Goal: Leave review/rating

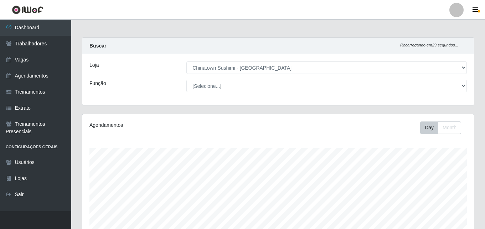
select select "357"
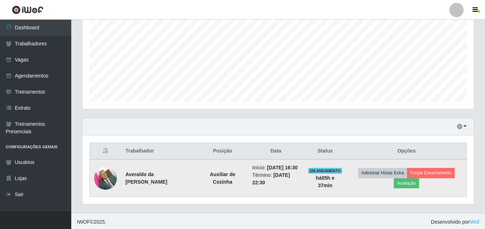
scroll to position [154, 0]
click at [410, 185] on button "Avaliação" at bounding box center [406, 183] width 25 height 10
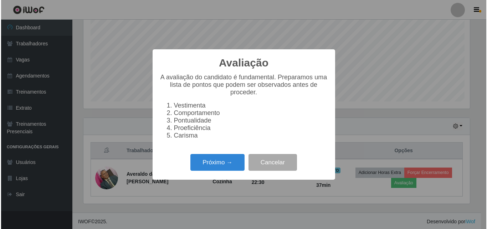
scroll to position [148, 388]
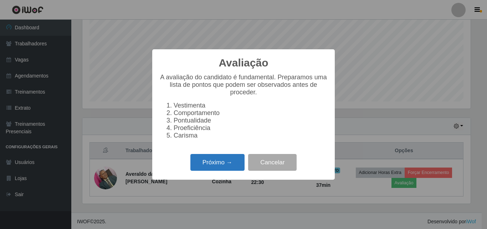
click at [222, 164] on button "Próximo →" at bounding box center [217, 162] width 54 height 17
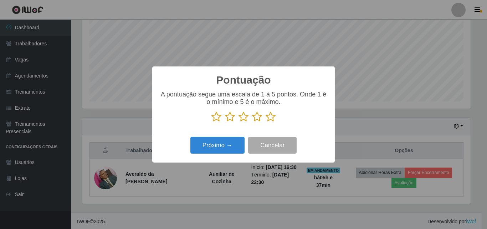
scroll to position [356386, 356146]
click at [269, 119] on icon at bounding box center [271, 116] width 10 height 11
click at [266, 122] on input "radio" at bounding box center [266, 122] width 0 height 0
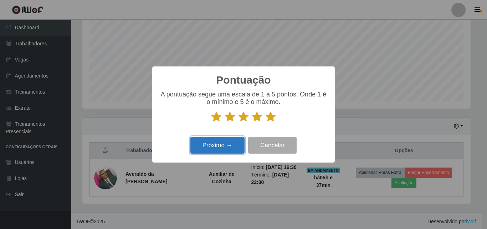
click at [222, 147] on button "Próximo →" at bounding box center [217, 145] width 54 height 17
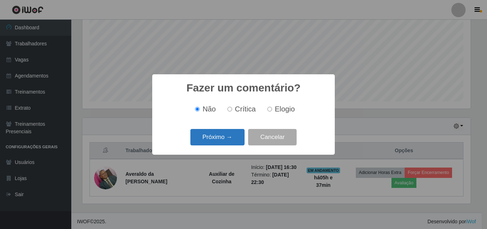
click at [221, 135] on button "Próximo →" at bounding box center [217, 137] width 54 height 17
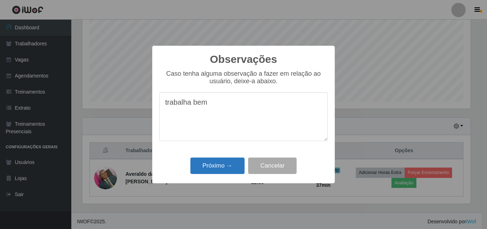
type textarea "trabalha bem"
click at [222, 165] on button "Próximo →" at bounding box center [217, 165] width 54 height 17
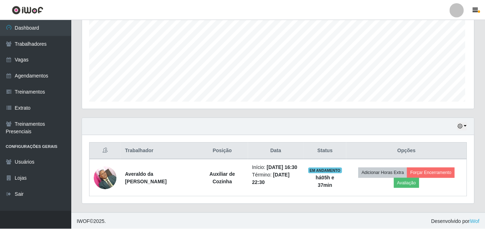
scroll to position [148, 392]
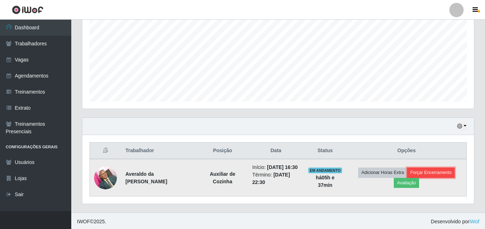
click at [424, 176] on button "Forçar Encerramento" at bounding box center [431, 172] width 48 height 10
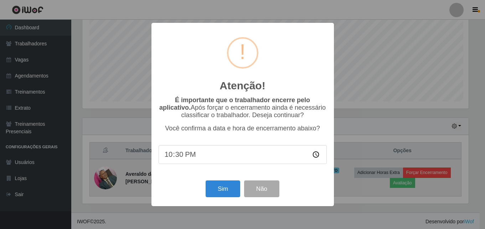
scroll to position [148, 388]
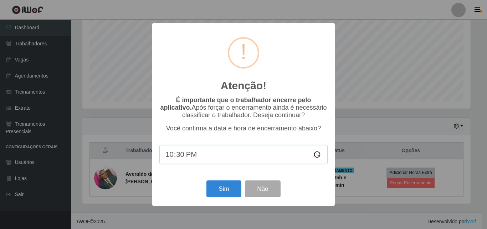
click at [179, 156] on input "22:30" at bounding box center [243, 154] width 168 height 19
type input "22:08"
click at [228, 188] on button "Sim" at bounding box center [223, 188] width 35 height 17
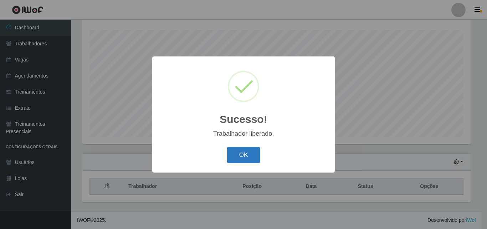
click at [249, 153] on button "OK" at bounding box center [243, 155] width 33 height 17
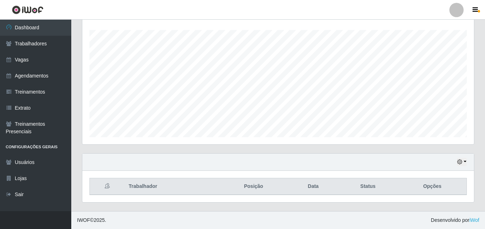
scroll to position [148, 392]
